Goal: Task Accomplishment & Management: Use online tool/utility

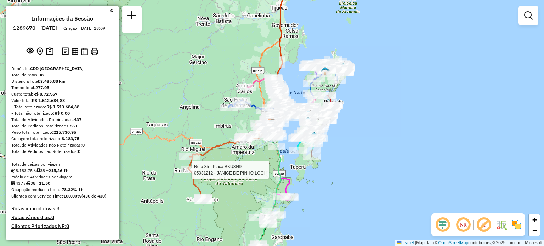
select select "**********"
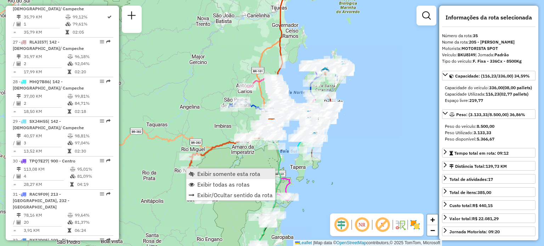
scroll to position [1526, 0]
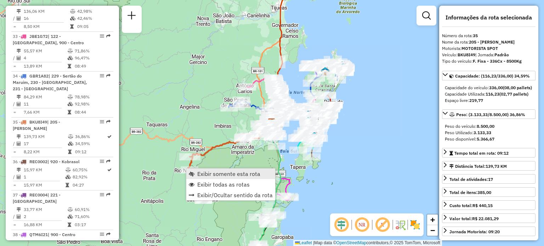
click at [203, 171] on span "Exibir somente esta rota" at bounding box center [228, 174] width 63 height 6
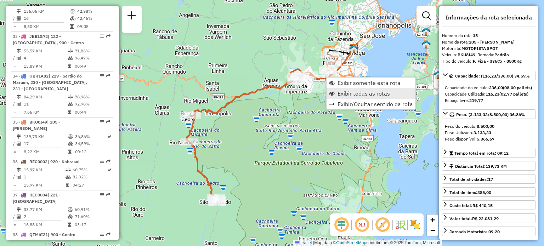
click at [337, 90] on link "Exibir todas as rotas" at bounding box center [370, 93] width 89 height 11
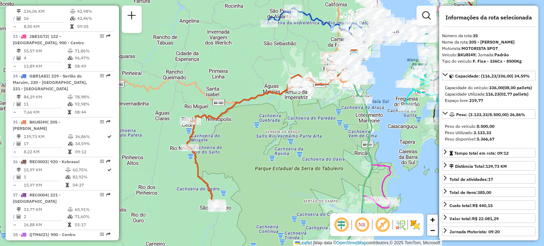
drag, startPoint x: 376, startPoint y: 71, endPoint x: 368, endPoint y: 96, distance: 25.9
click at [368, 95] on div "Janela de atendimento Grade de atendimento Capacidade Transportadoras Veículos …" at bounding box center [272, 123] width 544 height 246
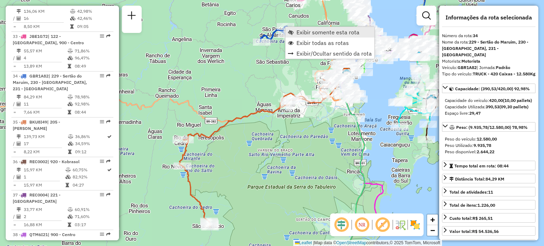
click at [294, 29] on link "Exibir somente esta rota" at bounding box center [329, 32] width 89 height 11
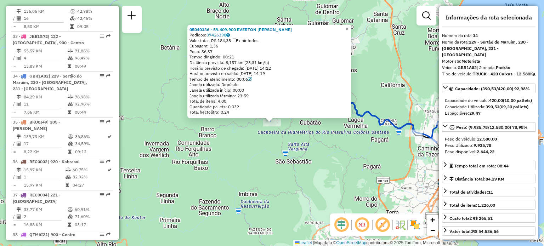
click at [243, 153] on div "05040336 - 59.409.900 EVERTON ROBERTO JUNCKES Pedidos: 07426398 Valor total: R$…" at bounding box center [272, 123] width 544 height 246
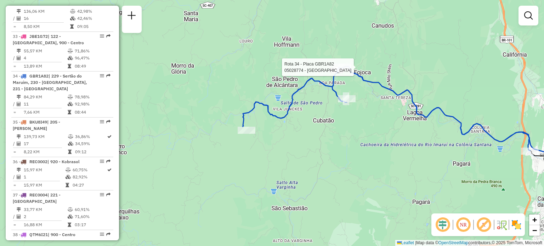
select select "**********"
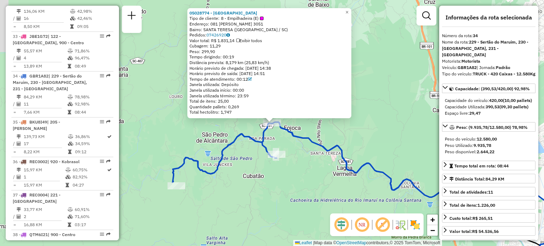
click at [357, 151] on div "05028774 - ADRIANO RIOS Tipo de cliente: 8 - Empilhadeira (E) Endereço: 081 MAT…" at bounding box center [272, 123] width 544 height 246
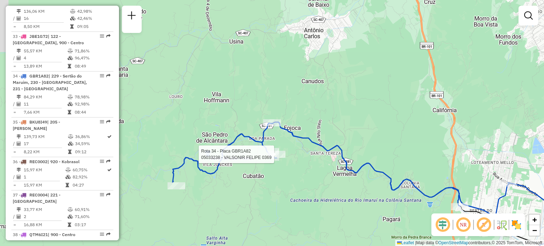
select select "**********"
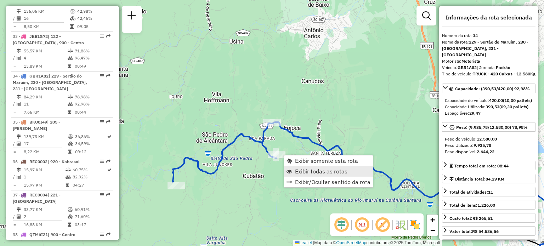
click at [302, 173] on span "Exibir todas as rotas" at bounding box center [321, 171] width 52 height 6
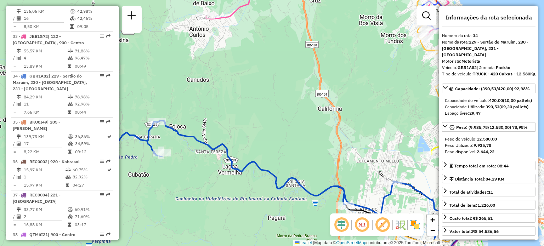
drag, startPoint x: 345, startPoint y: 163, endPoint x: 241, endPoint y: 185, distance: 106.7
click at [241, 185] on icon at bounding box center [270, 193] width 425 height 144
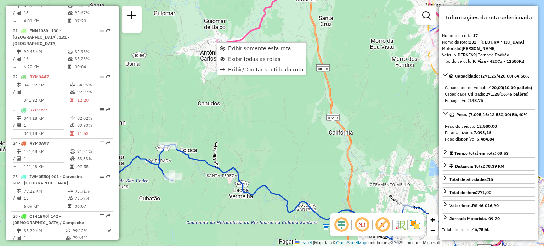
scroll to position [917, 0]
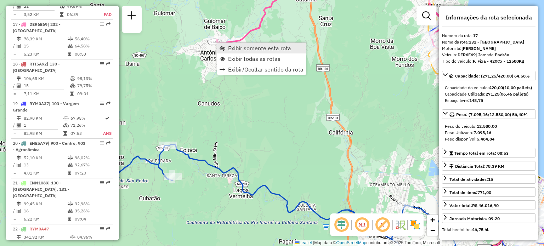
click at [228, 48] on span "Exibir somente esta rota" at bounding box center [259, 48] width 63 height 6
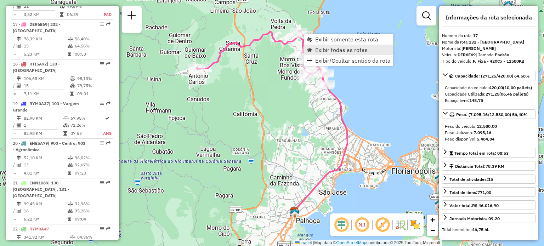
click at [314, 48] on link "Exibir todas as rotas" at bounding box center [348, 50] width 89 height 11
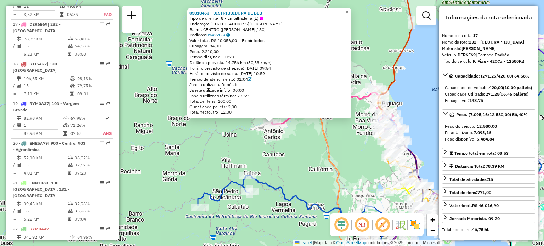
click at [244, 134] on div "05010463 - DISTRIBUIDORA DE BEB Tipo de cliente: 8 - Empilhadeira (E) Endereço:…" at bounding box center [272, 123] width 544 height 246
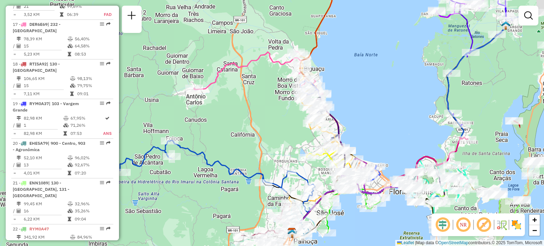
drag, startPoint x: 311, startPoint y: 156, endPoint x: 190, endPoint y: 87, distance: 139.5
click at [190, 87] on div "Janela de atendimento Grade de atendimento Capacidade Transportadoras Veículos …" at bounding box center [272, 123] width 544 height 246
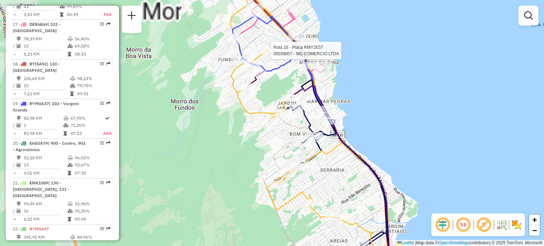
select select "**********"
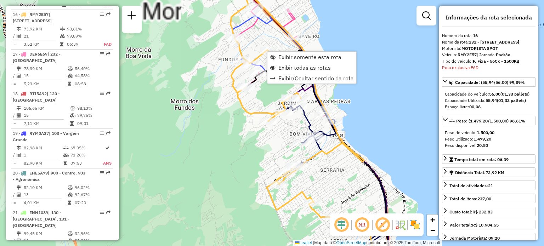
scroll to position [877, 0]
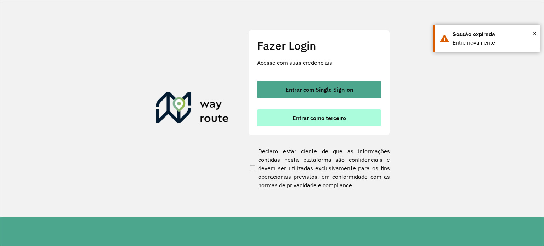
click at [304, 117] on span "Entrar como terceiro" at bounding box center [318, 118] width 53 height 6
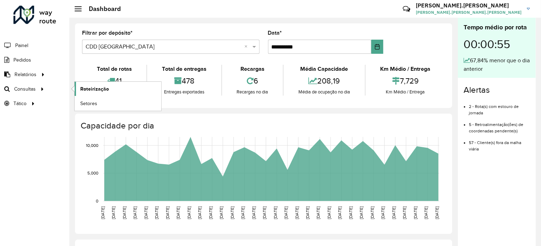
click at [82, 93] on link "Roteirização" at bounding box center [118, 89] width 87 height 14
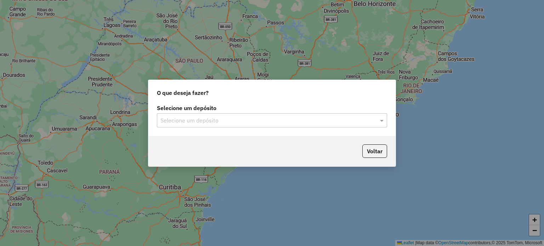
click at [216, 130] on div "Selecione um depósito Selecione um depósito" at bounding box center [271, 119] width 247 height 33
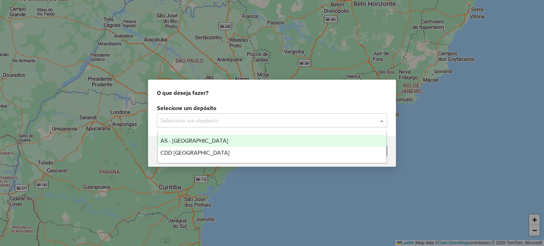
click at [214, 119] on input "text" at bounding box center [264, 120] width 209 height 8
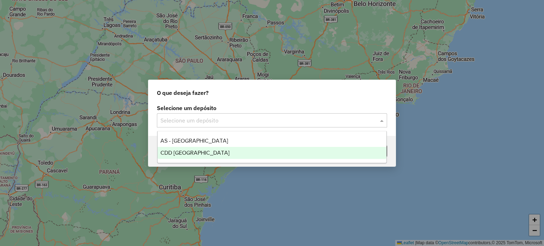
click at [197, 150] on span "CDD [GEOGRAPHIC_DATA]" at bounding box center [194, 153] width 69 height 6
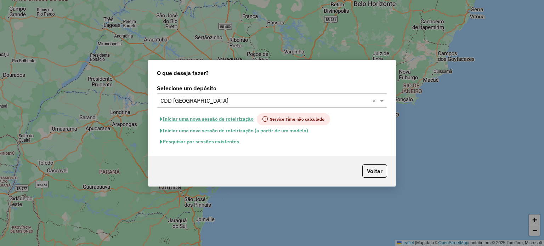
click at [214, 145] on button "Pesquisar por sessões existentes" at bounding box center [199, 141] width 85 height 11
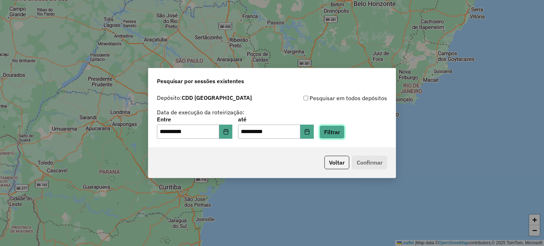
click at [343, 134] on button "Filtrar" at bounding box center [331, 131] width 25 height 13
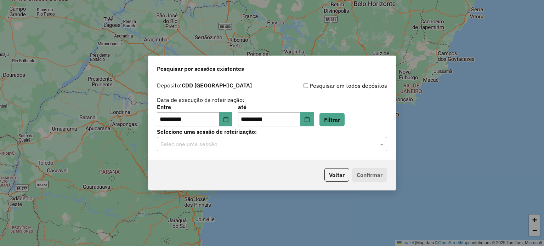
click at [197, 151] on div "Selecione uma sessão" at bounding box center [272, 144] width 230 height 14
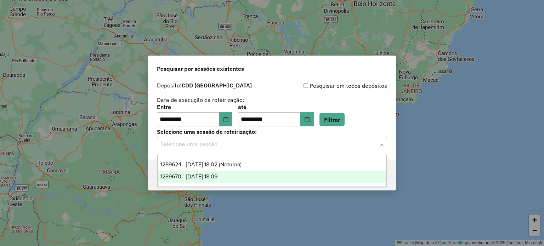
click at [200, 171] on div "1289670 - 07/10/2025 18:09" at bounding box center [271, 177] width 229 height 12
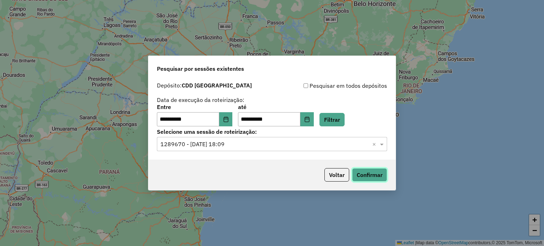
click at [377, 177] on button "Confirmar" at bounding box center [369, 174] width 35 height 13
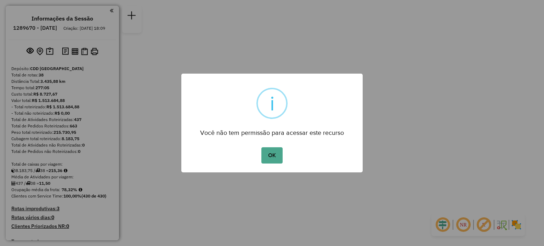
click at [259, 156] on div "OK No Cancel" at bounding box center [271, 155] width 181 height 20
click at [272, 155] on button "OK" at bounding box center [271, 155] width 21 height 16
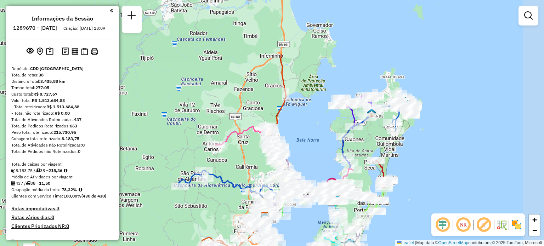
drag, startPoint x: 400, startPoint y: 56, endPoint x: 295, endPoint y: 131, distance: 128.9
click at [306, 122] on div "Janela de atendimento Grade de atendimento Capacidade Transportadoras Veículos …" at bounding box center [272, 123] width 544 height 246
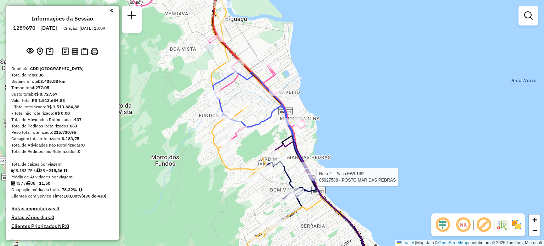
drag, startPoint x: 269, startPoint y: 137, endPoint x: 346, endPoint y: 115, distance: 79.9
click at [346, 115] on div "Rota 2 - Placa FWL1I62 05027588 - POSTO MAR DAS PEDRAS Janela de atendimento Gr…" at bounding box center [272, 123] width 544 height 246
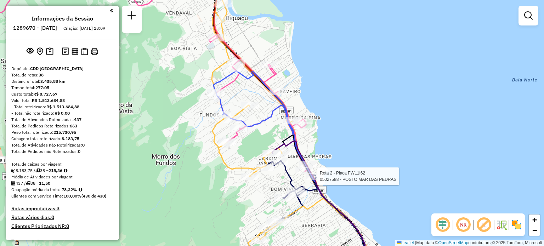
drag, startPoint x: 304, startPoint y: 138, endPoint x: 322, endPoint y: 103, distance: 39.6
click at [322, 103] on div "Rota 2 - Placa FWL1I62 05027588 - POSTO MAR DAS PEDRAS Janela de atendimento Gr…" at bounding box center [272, 123] width 544 height 246
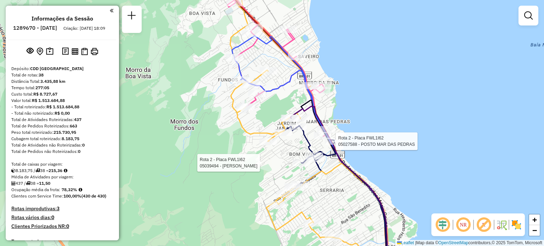
select select "**********"
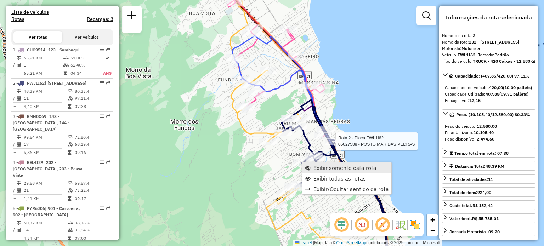
scroll to position [317, 0]
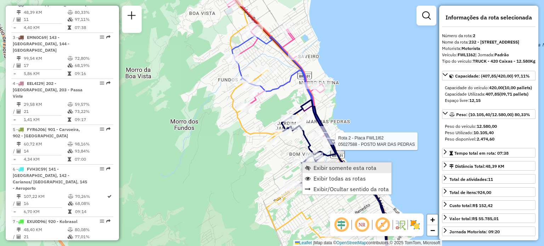
click at [313, 166] on span "Exibir somente esta rota" at bounding box center [344, 168] width 63 height 6
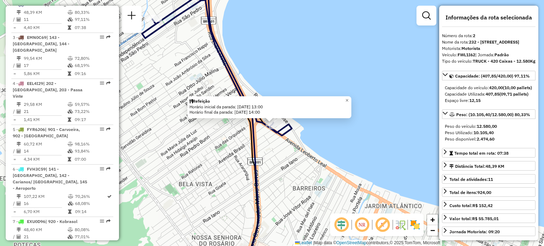
click at [323, 132] on div "Refeição Horário inicial da parada: [DATE] 13:00 Horário final da parada: [DATE…" at bounding box center [272, 123] width 544 height 246
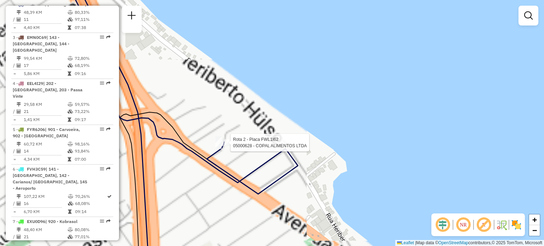
click at [227, 146] on div at bounding box center [228, 142] width 18 height 7
select select "**********"
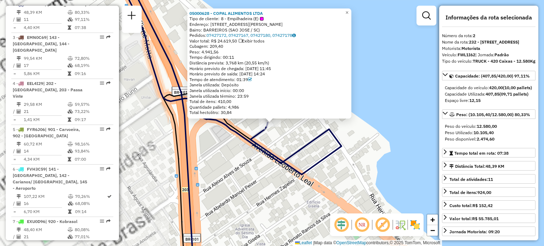
click at [241, 157] on div "05000628 - COPAL ALIMENTOS LTDA Tipo de cliente: 8 - Empilhadeira (E) Endereço:…" at bounding box center [272, 123] width 544 height 246
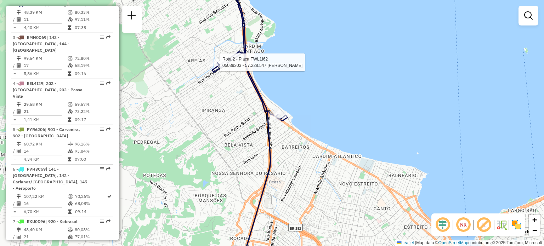
select select "**********"
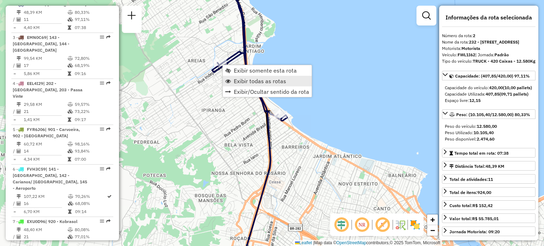
click at [243, 79] on span "Exibir todas as rotas" at bounding box center [260, 81] width 52 height 6
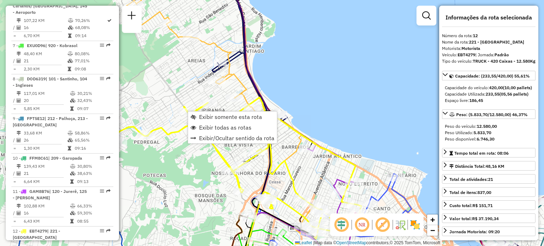
scroll to position [706, 0]
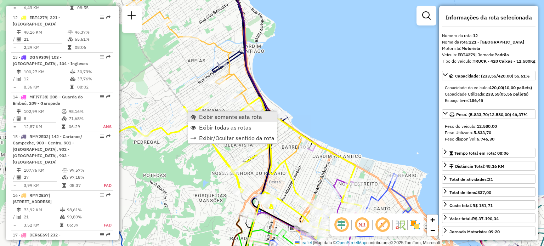
click at [204, 111] on link "Exibir somente esta rota" at bounding box center [232, 116] width 89 height 11
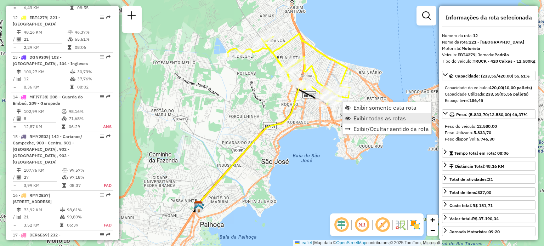
click at [354, 114] on link "Exibir todas as rotas" at bounding box center [386, 118] width 89 height 11
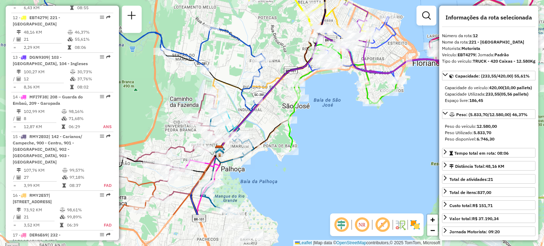
drag, startPoint x: 276, startPoint y: 168, endPoint x: 307, endPoint y: 104, distance: 71.4
click at [307, 104] on icon at bounding box center [343, 94] width 110 height 114
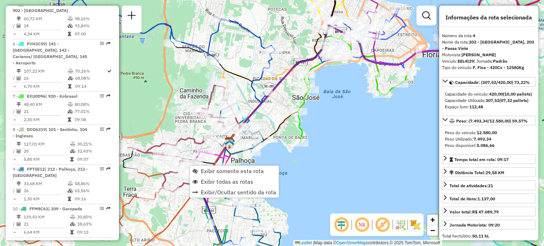
scroll to position [396, 0]
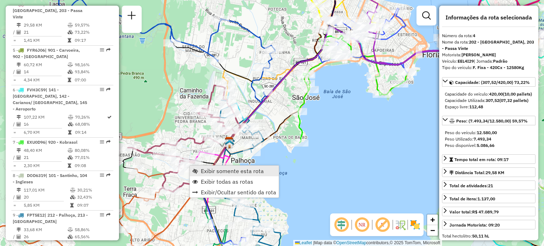
click at [201, 168] on span "Exibir somente esta rota" at bounding box center [232, 171] width 63 height 6
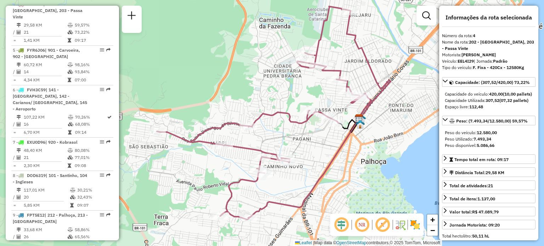
drag, startPoint x: 260, startPoint y: 162, endPoint x: 268, endPoint y: 121, distance: 41.7
click at [268, 122] on icon at bounding box center [264, 112] width 214 height 213
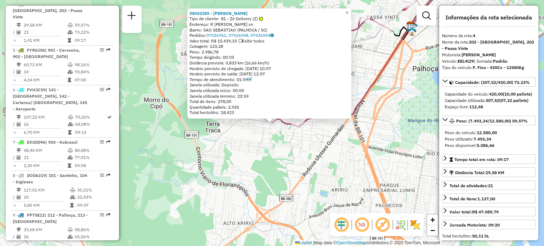
click at [256, 183] on div "05032285 - [PERSON_NAME] PET Tipo de cliente: 81 - Zé Delivery (Z) Endereço: R …" at bounding box center [272, 123] width 544 height 246
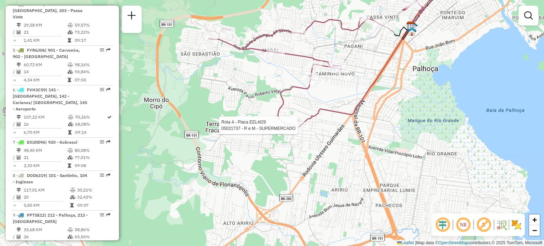
click at [299, 129] on div at bounding box center [300, 125] width 18 height 7
select select "**********"
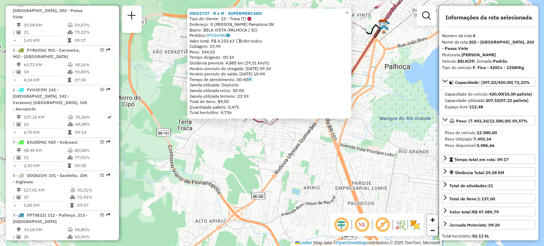
click at [309, 147] on div "05021737 - R e M - SUPERMERCADO Tipo de cliente: 23 - Trava (T) Endereço: R [PE…" at bounding box center [272, 123] width 544 height 246
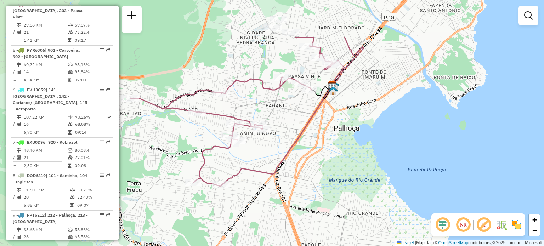
drag, startPoint x: 242, startPoint y: 89, endPoint x: 180, endPoint y: 165, distance: 98.6
click at [180, 165] on div "Janela de atendimento Grade de atendimento Capacidade Transportadoras Veículos …" at bounding box center [272, 123] width 544 height 246
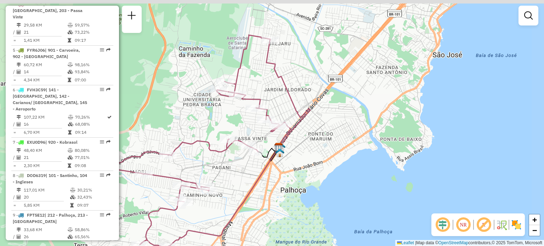
drag, startPoint x: 299, startPoint y: 126, endPoint x: 260, endPoint y: 150, distance: 45.3
click at [257, 177] on icon at bounding box center [183, 141] width 214 height 213
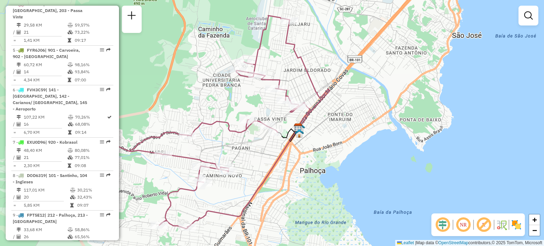
drag, startPoint x: 222, startPoint y: 123, endPoint x: 249, endPoint y: 89, distance: 43.6
click at [248, 90] on icon at bounding box center [203, 122] width 214 height 213
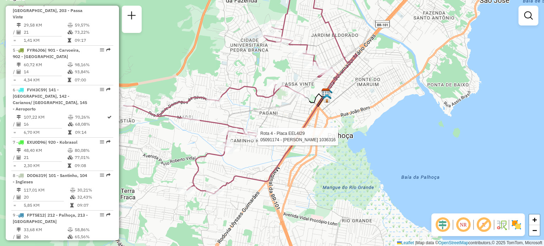
select select "**********"
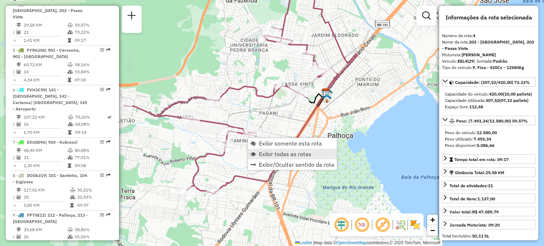
click at [263, 149] on link "Exibir todas as rotas" at bounding box center [292, 154] width 89 height 11
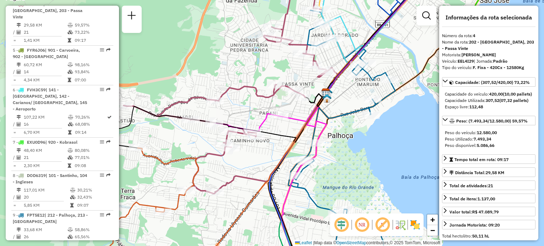
drag, startPoint x: 336, startPoint y: 171, endPoint x: 319, endPoint y: 111, distance: 62.8
click at [320, 109] on div "Janela de atendimento Grade de atendimento Capacidade Transportadoras Veículos …" at bounding box center [272, 123] width 544 height 246
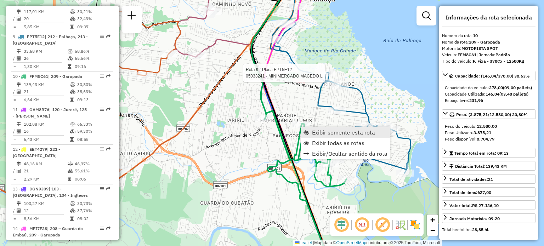
scroll to position [634, 0]
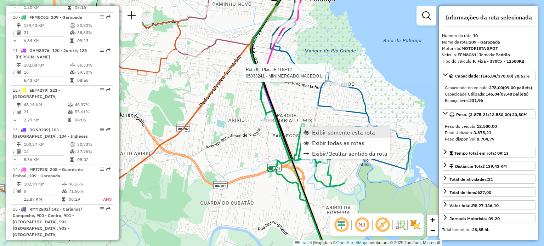
click at [311, 132] on link "Exibir somente esta rota" at bounding box center [345, 132] width 89 height 11
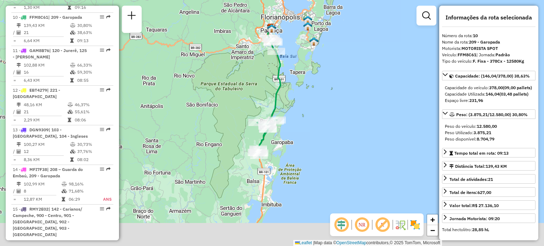
drag, startPoint x: 330, startPoint y: 149, endPoint x: 306, endPoint y: 114, distance: 42.3
click at [327, 104] on div "Janela de atendimento Grade de atendimento Capacidade Transportadoras Veículos …" at bounding box center [272, 123] width 544 height 246
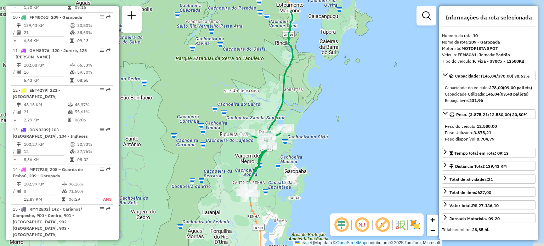
drag, startPoint x: 271, startPoint y: 89, endPoint x: 264, endPoint y: 104, distance: 16.3
click at [264, 104] on div "Janela de atendimento Grade de atendimento Capacidade Transportadoras Veículos …" at bounding box center [272, 123] width 544 height 246
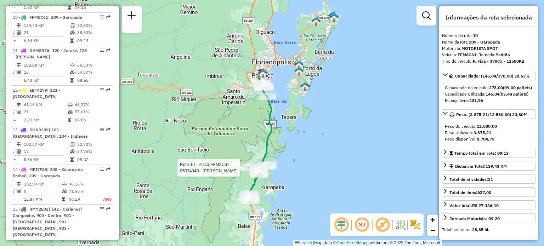
drag, startPoint x: 302, startPoint y: 82, endPoint x: 275, endPoint y: 147, distance: 69.7
click at [275, 147] on div "Rota 10 - Placa FFM8C61 05034040 - [PERSON_NAME] de atendimento Grade de atendi…" at bounding box center [272, 123] width 544 height 246
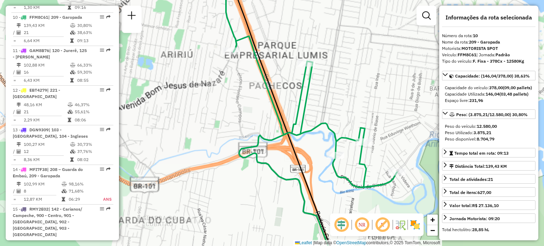
drag, startPoint x: 273, startPoint y: 154, endPoint x: 260, endPoint y: 129, distance: 28.2
click at [263, 134] on div "Rota 10 - Placa FFM8C61 05034040 - [PERSON_NAME] de atendimento Grade de atendi…" at bounding box center [272, 123] width 544 height 246
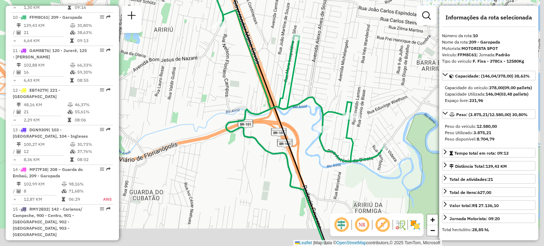
drag, startPoint x: 262, startPoint y: 141, endPoint x: 223, endPoint y: 3, distance: 143.2
click at [249, 46] on div "Rota 10 - Placa FFM8C61 05034040 - [PERSON_NAME] de atendimento Grade de atendi…" at bounding box center [272, 123] width 544 height 246
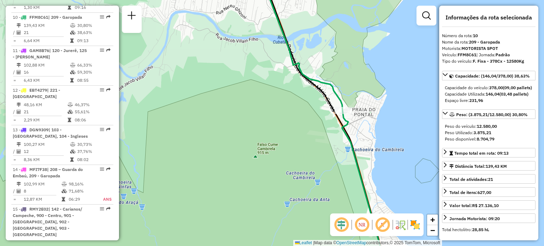
drag, startPoint x: 343, startPoint y: 143, endPoint x: 303, endPoint y: 97, distance: 61.2
click at [306, 99] on div "Rota 10 - Placa FFM8C61 05034040 - [PERSON_NAME] Rota 10 - Placa FFM8C61 050416…" at bounding box center [272, 123] width 544 height 246
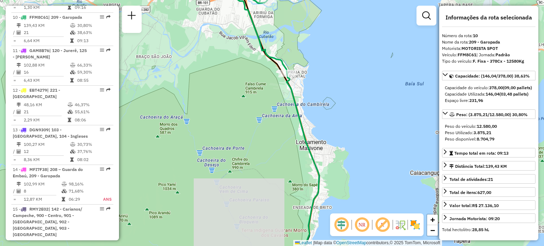
drag, startPoint x: 321, startPoint y: 158, endPoint x: 296, endPoint y: 89, distance: 73.9
click at [297, 91] on div "Rota 10 - Placa FFM8C61 05034040 - [PERSON_NAME] de atendimento Grade de atendi…" at bounding box center [272, 123] width 544 height 246
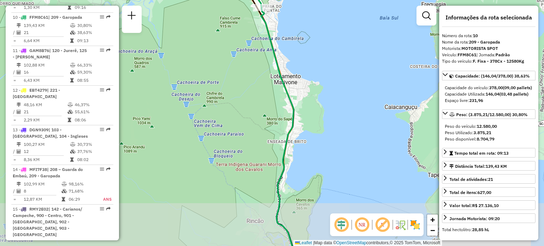
drag, startPoint x: 299, startPoint y: 156, endPoint x: 297, endPoint y: 105, distance: 51.0
click at [298, 113] on div "Rota 10 - Placa FFM8C61 05034040 - [PERSON_NAME] de atendimento Grade de atendi…" at bounding box center [272, 123] width 544 height 246
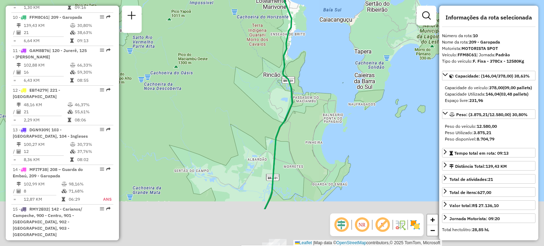
drag, startPoint x: 282, startPoint y: 148, endPoint x: 276, endPoint y: 103, distance: 45.3
click at [283, 83] on div "Rota 10 - Placa FFM8C61 05034040 - [PERSON_NAME] de atendimento Grade de atendi…" at bounding box center [272, 123] width 544 height 246
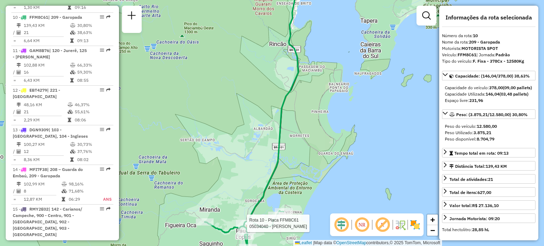
drag, startPoint x: 270, startPoint y: 123, endPoint x: 279, endPoint y: 96, distance: 28.0
click at [279, 95] on div "Rota 10 - Placa FFM8C61 05034040 - [PERSON_NAME] de atendimento Grade de atendi…" at bounding box center [272, 123] width 544 height 246
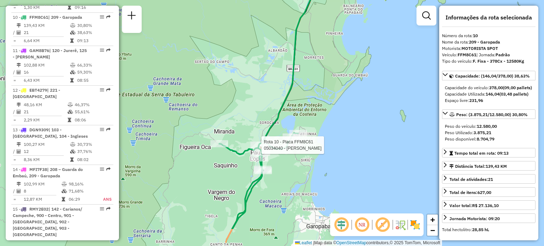
drag, startPoint x: 256, startPoint y: 170, endPoint x: 259, endPoint y: 110, distance: 60.3
click at [262, 113] on div "Rota 10 - Placa FFM8C61 05034040 - [PERSON_NAME] de atendimento Grade de atendi…" at bounding box center [272, 123] width 544 height 246
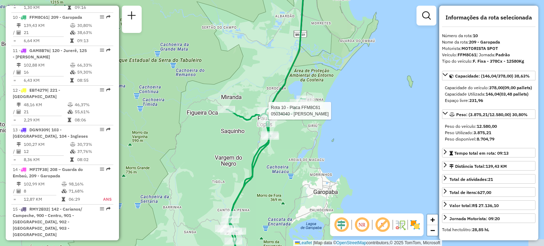
click at [265, 176] on div "Rota 10 - Placa FFM8C61 05034040 - [PERSON_NAME] de atendimento Grade de atendi…" at bounding box center [272, 123] width 544 height 246
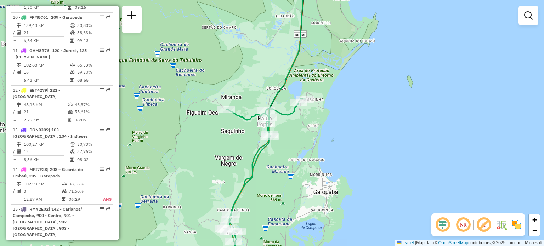
drag, startPoint x: 283, startPoint y: 181, endPoint x: 297, endPoint y: 95, distance: 86.7
click at [294, 100] on div "Janela de atendimento Grade de atendimento Capacidade Transportadoras Veículos …" at bounding box center [272, 123] width 544 height 246
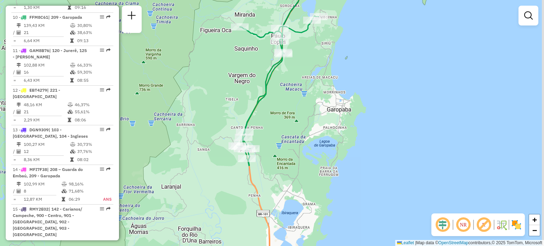
drag, startPoint x: 275, startPoint y: 116, endPoint x: 270, endPoint y: 140, distance: 23.8
click at [249, 166] on div "Janela de atendimento Grade de atendimento Capacidade Transportadoras Veículos …" at bounding box center [272, 123] width 544 height 246
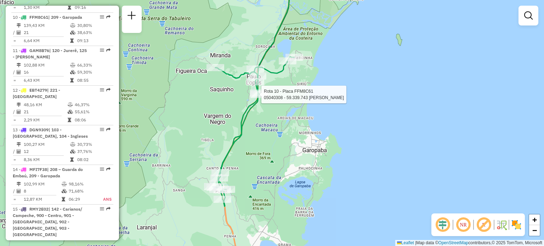
select select "**********"
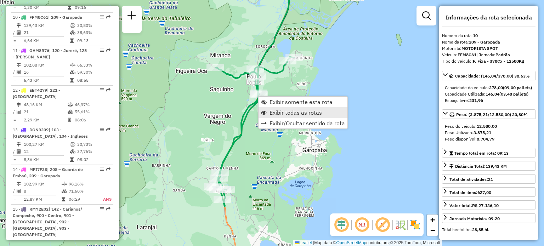
click at [280, 110] on span "Exibir todas as rotas" at bounding box center [295, 113] width 52 height 6
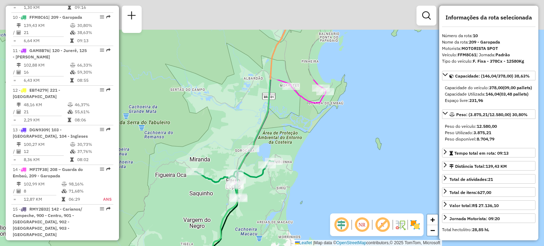
drag, startPoint x: 305, startPoint y: 55, endPoint x: 282, endPoint y: 167, distance: 115.4
click at [279, 177] on div "Janela de atendimento Grade de atendimento Capacidade Transportadoras Veículos …" at bounding box center [272, 123] width 544 height 246
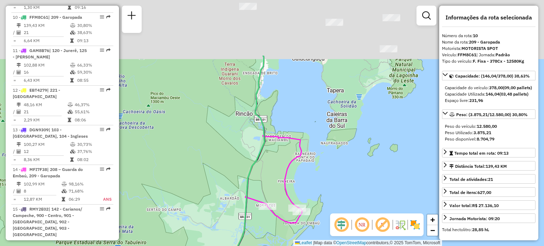
drag, startPoint x: 272, startPoint y: 76, endPoint x: 261, endPoint y: 166, distance: 90.2
click at [259, 188] on icon at bounding box center [231, 203] width 68 height 295
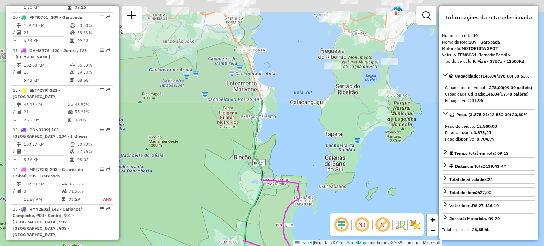
drag, startPoint x: 256, startPoint y: 111, endPoint x: 269, endPoint y: 154, distance: 45.0
click at [263, 171] on icon at bounding box center [229, 246] width 68 height 295
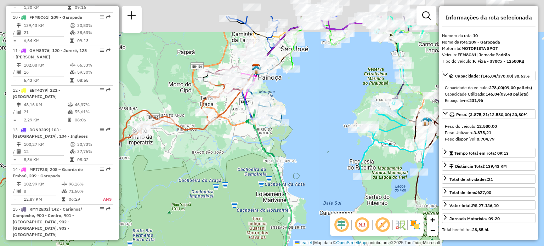
drag, startPoint x: 228, startPoint y: 109, endPoint x: 231, endPoint y: 114, distance: 6.2
click at [231, 114] on icon at bounding box center [111, 129] width 305 height 140
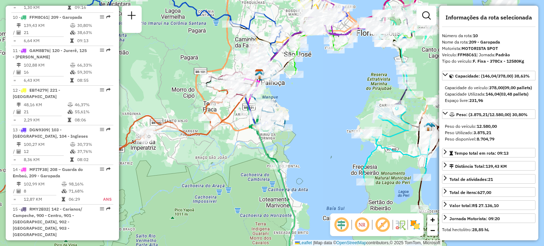
drag, startPoint x: 173, startPoint y: 115, endPoint x: 176, endPoint y: 133, distance: 17.5
click at [174, 132] on div "Rota 35 - Placa BKU8I49 05041045 - 60.717.259 [PERSON_NAME] de atendimento Grad…" at bounding box center [272, 123] width 544 height 246
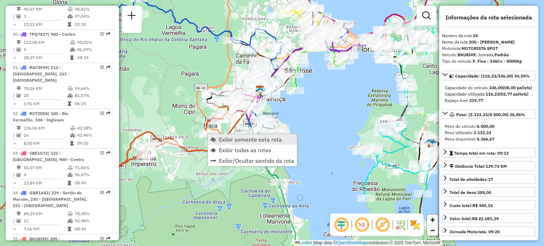
scroll to position [1526, 0]
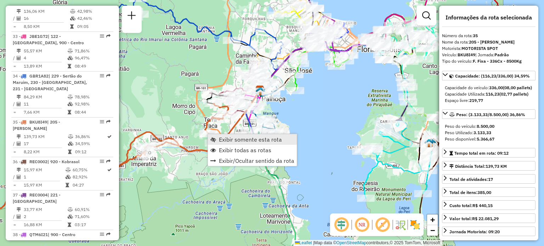
click at [218, 138] on link "Exibir somente esta rota" at bounding box center [252, 139] width 89 height 11
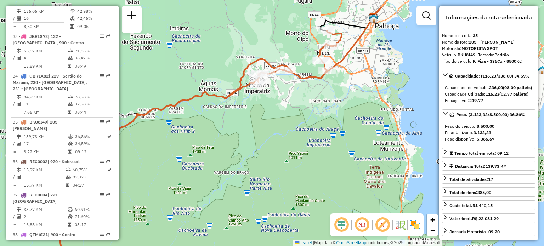
drag, startPoint x: 225, startPoint y: 108, endPoint x: 290, endPoint y: 90, distance: 67.5
click at [285, 92] on div "Janela de atendimento Grade de atendimento Capacidade Transportadoras Veículos …" at bounding box center [272, 123] width 544 height 246
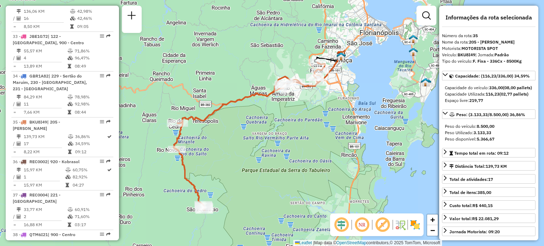
drag, startPoint x: 207, startPoint y: 150, endPoint x: 205, endPoint y: 126, distance: 23.9
click at [206, 132] on div "Janela de atendimento Grade de atendimento Capacidade Transportadoras Veículos …" at bounding box center [272, 123] width 544 height 246
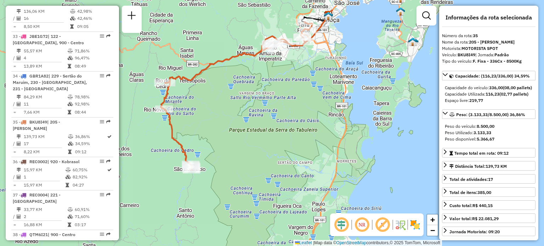
drag, startPoint x: 277, startPoint y: 66, endPoint x: 209, endPoint y: 155, distance: 111.3
click at [207, 156] on div "Janela de atendimento Grade de atendimento Capacidade Transportadoras Veículos …" at bounding box center [272, 123] width 544 height 246
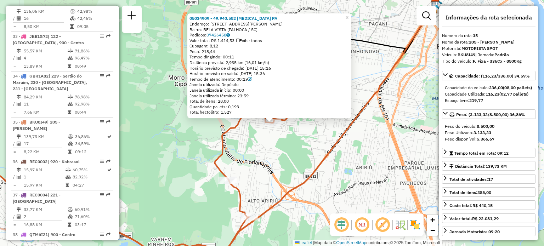
click at [283, 139] on div "05034909 - 49.940.582 [MEDICAL_DATA] PA Endereço: [STREET_ADDRESS][PERSON_NAME]…" at bounding box center [272, 123] width 544 height 246
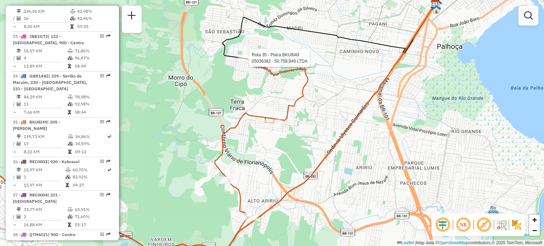
select select "**********"
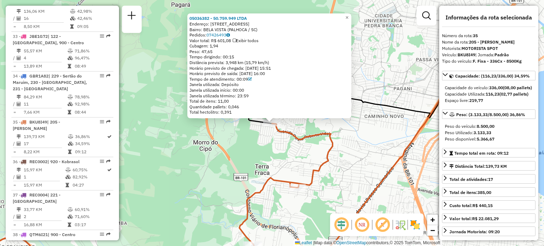
click at [246, 164] on div "05036382 - 50.759.949 LTDA Endereço: [STREET_ADDRESS] Pedidos: 07426493 Valor t…" at bounding box center [272, 123] width 544 height 246
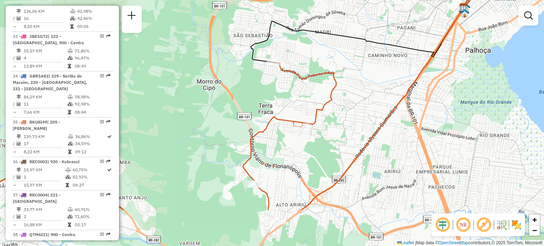
drag, startPoint x: 252, startPoint y: 181, endPoint x: 257, endPoint y: 96, distance: 84.7
click at [256, 115] on div "Janela de atendimento Grade de atendimento Capacidade Transportadoras Veículos …" at bounding box center [272, 123] width 544 height 246
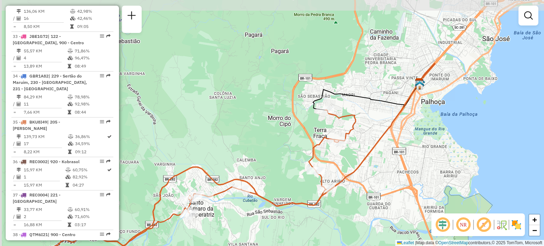
drag, startPoint x: 236, startPoint y: 114, endPoint x: 310, endPoint y: 114, distance: 73.6
click at [310, 115] on div "Janela de atendimento Grade de atendimento Capacidade Transportadoras Veículos …" at bounding box center [272, 123] width 544 height 246
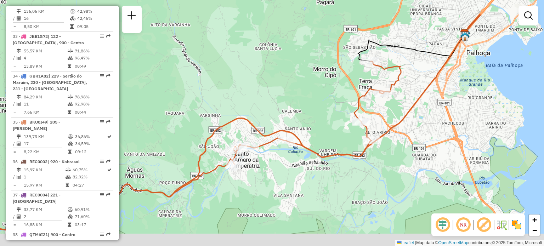
drag, startPoint x: 297, startPoint y: 147, endPoint x: 318, endPoint y: 114, distance: 39.0
click at [313, 124] on div "Janela de atendimento Grade de atendimento Capacidade Transportadoras Veículos …" at bounding box center [272, 123] width 544 height 246
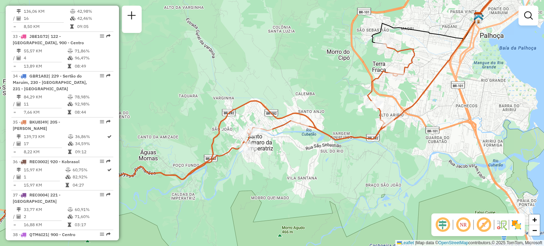
drag, startPoint x: 296, startPoint y: 82, endPoint x: 337, endPoint y: 59, distance: 47.5
click at [336, 59] on div "Janela de atendimento Grade de atendimento Capacidade Transportadoras Veículos …" at bounding box center [272, 123] width 544 height 246
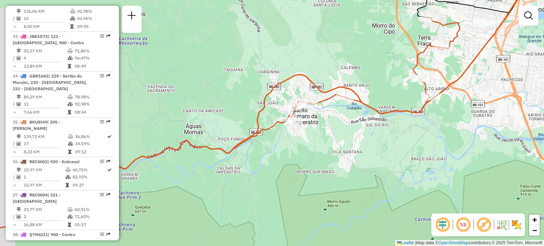
drag, startPoint x: 247, startPoint y: 107, endPoint x: 345, endPoint y: 73, distance: 103.5
click at [345, 73] on div "Rota 35 - Placa BKU8I49 05036509 - THIAGO LONGEN 110103 Rota 35 - Placa BKU8I49…" at bounding box center [272, 123] width 544 height 246
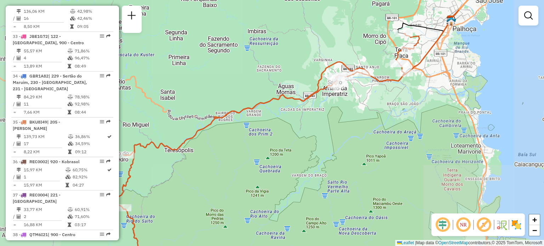
drag, startPoint x: 212, startPoint y: 134, endPoint x: 296, endPoint y: 78, distance: 101.4
click at [284, 83] on div "Janela de atendimento Grade de atendimento Capacidade Transportadoras Veículos …" at bounding box center [272, 123] width 544 height 246
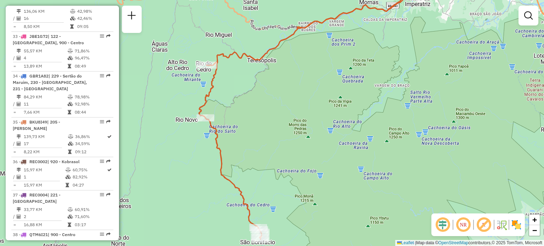
drag, startPoint x: 236, startPoint y: 121, endPoint x: 238, endPoint y: 96, distance: 24.8
click at [237, 97] on div "Janela de atendimento Grade de atendimento Capacidade Transportadoras Veículos …" at bounding box center [272, 123] width 544 height 246
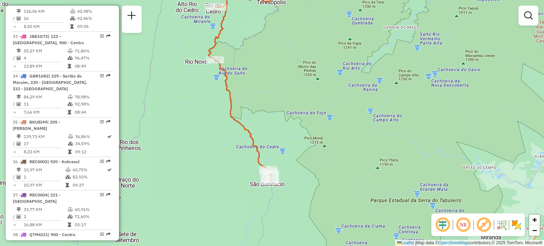
drag, startPoint x: 241, startPoint y: 151, endPoint x: 249, endPoint y: 117, distance: 34.8
click at [249, 117] on div "Janela de atendimento Grade de atendimento Capacidade Transportadoras Veículos …" at bounding box center [272, 123] width 544 height 246
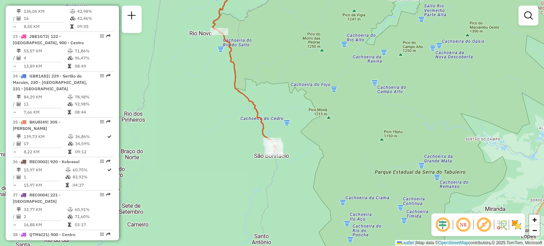
drag, startPoint x: 279, startPoint y: 89, endPoint x: 253, endPoint y: 173, distance: 88.1
click at [255, 170] on div "Janela de atendimento Grade de atendimento Capacidade Transportadoras Veículos …" at bounding box center [272, 123] width 544 height 246
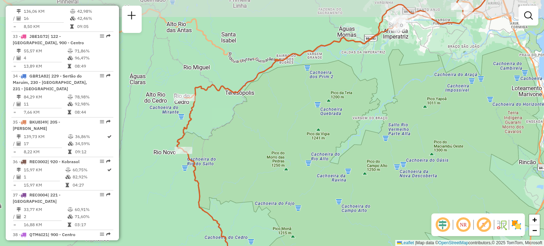
drag, startPoint x: 284, startPoint y: 104, endPoint x: 272, endPoint y: 174, distance: 71.1
click at [272, 172] on div "Janela de atendimento Grade de atendimento Capacidade Transportadoras Veículos …" at bounding box center [272, 123] width 544 height 246
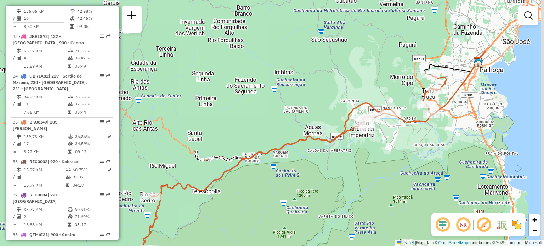
drag, startPoint x: 336, startPoint y: 114, endPoint x: 299, endPoint y: 134, distance: 41.6
click at [304, 132] on div "Janela de atendimento Grade de atendimento Capacidade Transportadoras Veículos …" at bounding box center [272, 123] width 544 height 246
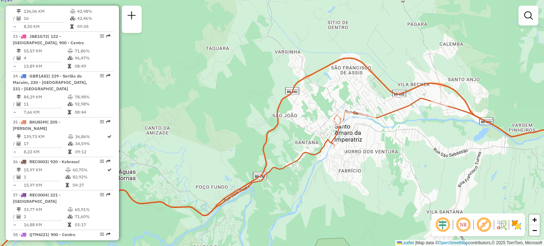
drag, startPoint x: 373, startPoint y: 131, endPoint x: 300, endPoint y: 163, distance: 79.4
click at [311, 160] on div "Janela de atendimento Grade de atendimento Capacidade Transportadoras Veículos …" at bounding box center [272, 123] width 544 height 246
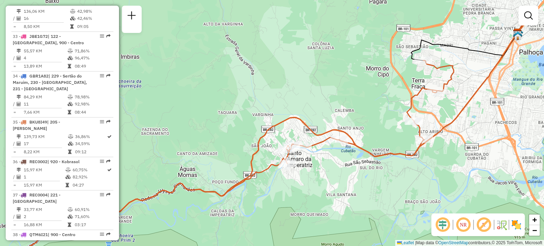
drag, startPoint x: 359, startPoint y: 110, endPoint x: 239, endPoint y: 202, distance: 150.4
click at [247, 197] on div "Janela de atendimento Grade de atendimento Capacidade Transportadoras Veículos …" at bounding box center [272, 123] width 544 height 246
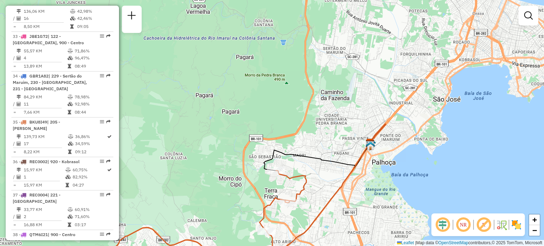
drag, startPoint x: 327, startPoint y: 137, endPoint x: 285, endPoint y: 88, distance: 64.5
click at [293, 92] on div "Janela de atendimento Grade de atendimento Capacidade Transportadoras Veículos …" at bounding box center [272, 123] width 544 height 246
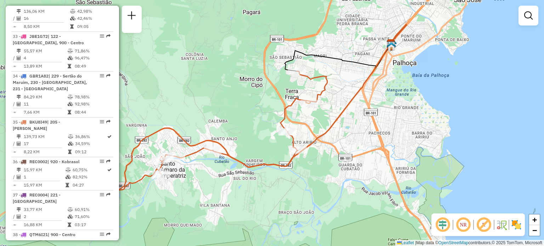
drag, startPoint x: 233, startPoint y: 145, endPoint x: 350, endPoint y: 71, distance: 138.8
click at [306, 97] on div "Janela de atendimento Grade de atendimento Capacidade Transportadoras Veículos …" at bounding box center [272, 123] width 544 height 246
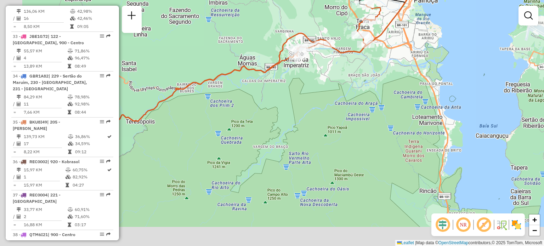
drag, startPoint x: 268, startPoint y: 134, endPoint x: 325, endPoint y: 74, distance: 82.9
click at [345, 35] on div "Janela de atendimento Grade de atendimento Capacidade Transportadoras Veículos …" at bounding box center [272, 123] width 544 height 246
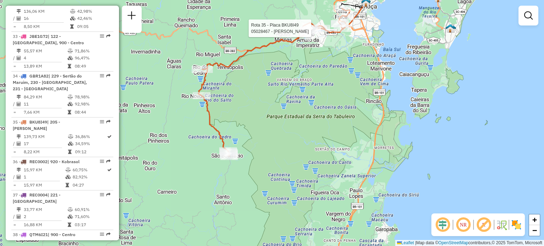
drag, startPoint x: 269, startPoint y: 124, endPoint x: 271, endPoint y: 105, distance: 18.9
click at [271, 105] on div "Rota 35 - Placa BKU8I49 05028467 - [PERSON_NAME] FILHO [PERSON_NAME] de atendim…" at bounding box center [272, 123] width 544 height 246
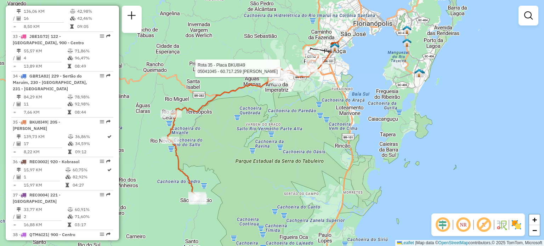
select select "**********"
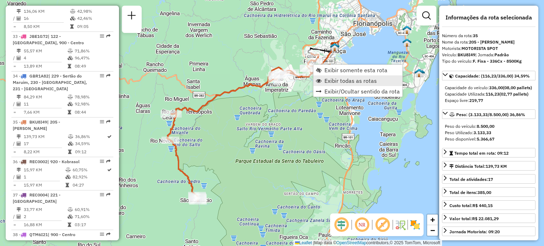
click at [330, 81] on span "Exibir todas as rotas" at bounding box center [350, 81] width 52 height 6
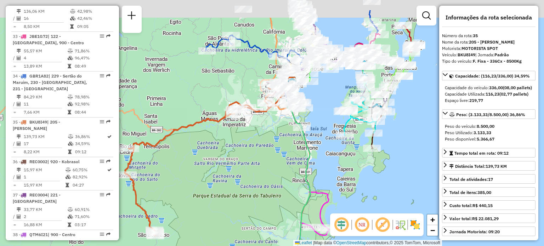
drag, startPoint x: 274, startPoint y: 143, endPoint x: 252, endPoint y: 142, distance: 22.0
click at [231, 191] on div "Janela de atendimento Grade de atendimento Capacidade Transportadoras Veículos …" at bounding box center [272, 123] width 544 height 246
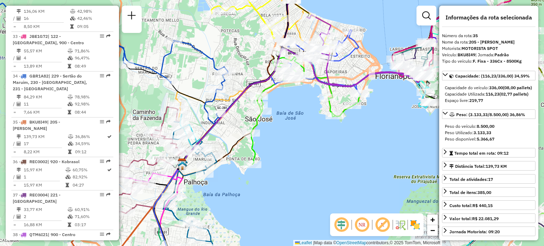
drag, startPoint x: 326, startPoint y: 19, endPoint x: 293, endPoint y: 86, distance: 74.2
click at [306, 84] on icon at bounding box center [364, 50] width 117 height 71
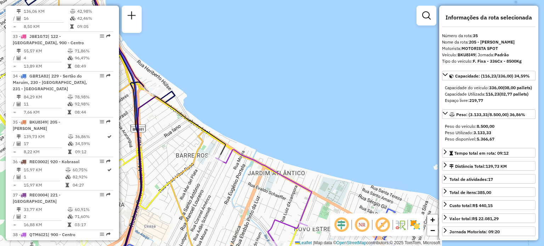
drag, startPoint x: 201, startPoint y: 96, endPoint x: 229, endPoint y: 89, distance: 29.0
click at [229, 89] on div "Janela de atendimento Grade de atendimento Capacidade Transportadoras Veículos …" at bounding box center [272, 123] width 544 height 246
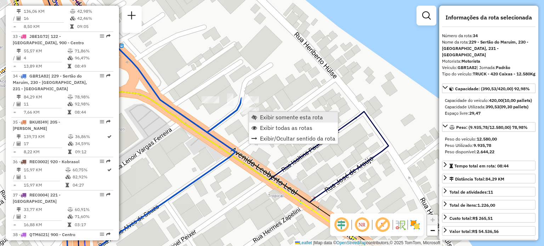
click at [254, 115] on span "Exibir somente esta rota" at bounding box center [254, 117] width 6 height 6
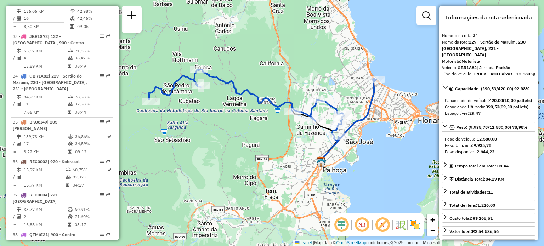
drag, startPoint x: 230, startPoint y: 94, endPoint x: 211, endPoint y: 100, distance: 20.4
click at [211, 100] on div "Janela de atendimento Grade de atendimento Capacidade Transportadoras Veículos …" at bounding box center [272, 123] width 544 height 246
